Goal: Task Accomplishment & Management: Use online tool/utility

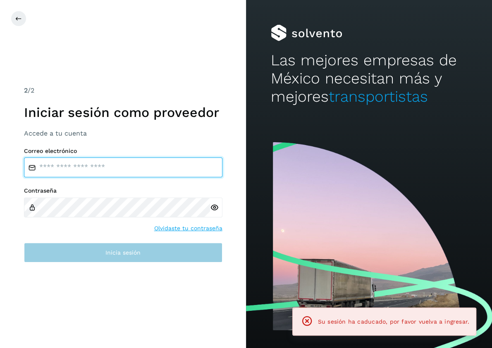
type input "**********"
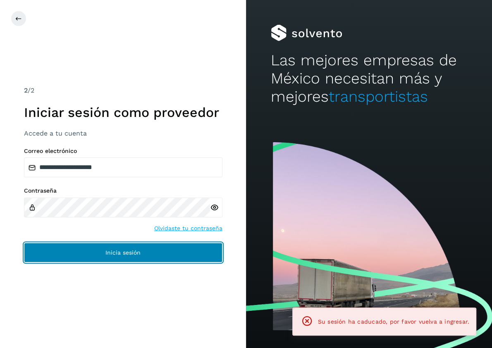
click at [138, 254] on span "Inicia sesión" at bounding box center [122, 253] width 35 height 6
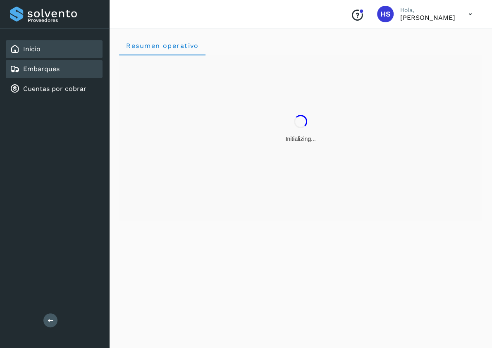
click at [32, 67] on link "Embarques" at bounding box center [41, 69] width 36 height 8
